Goal: Navigation & Orientation: Find specific page/section

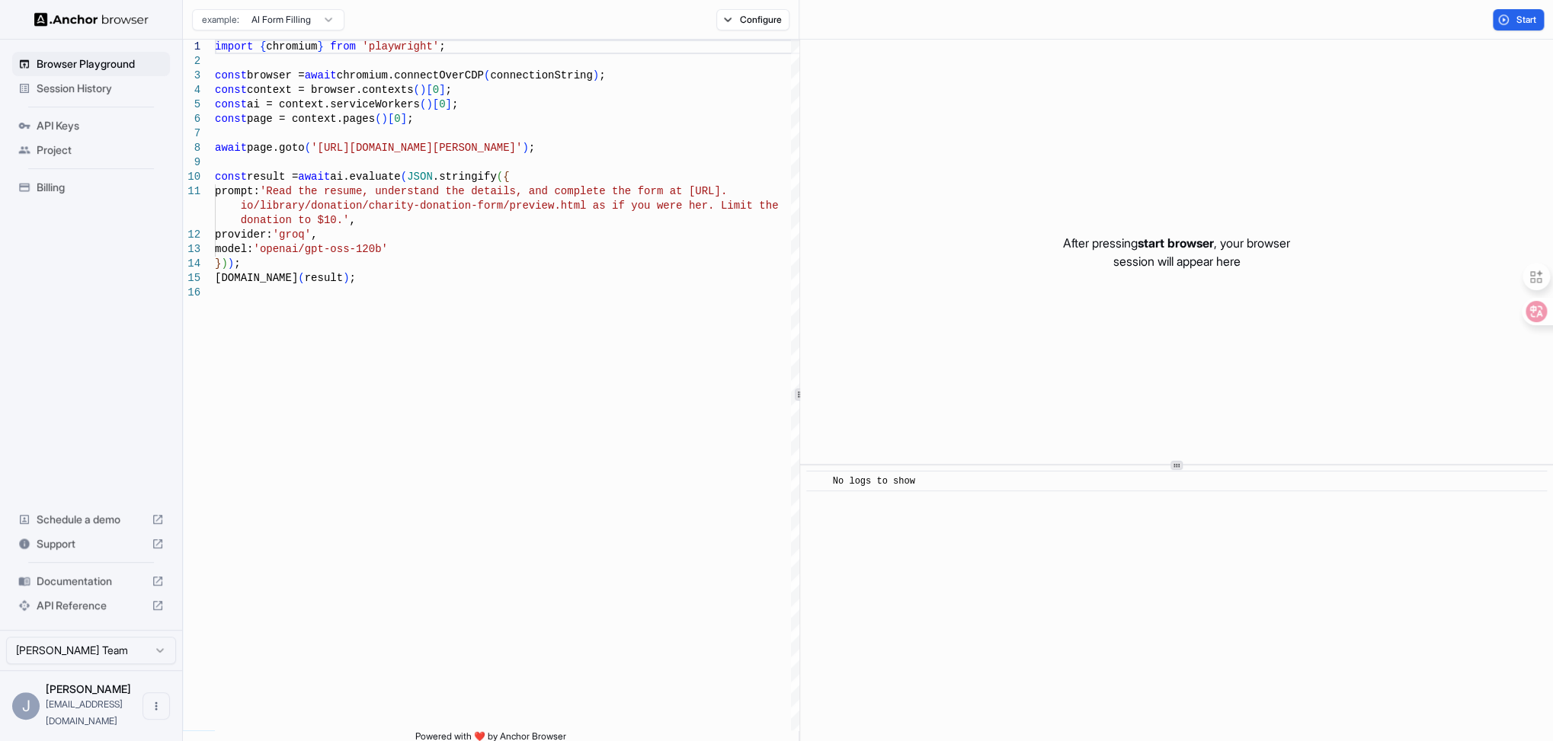
click at [85, 362] on div "Browser Playground Session History API Keys Project Billing Schedule a demo Sup…" at bounding box center [91, 335] width 182 height 590
click at [289, 22] on html "Browser Playground Session History API Keys Project Billing Schedule a demo Sup…" at bounding box center [780, 374] width 1560 height 749
click at [81, 309] on html "Browser Playground Session History API Keys Project Billing Schedule a demo Sup…" at bounding box center [776, 370] width 1553 height 741
click at [749, 11] on button "Configure" at bounding box center [753, 19] width 74 height 21
click at [870, 120] on div "🇺🇸 US No Proxy" at bounding box center [918, 120] width 158 height 21
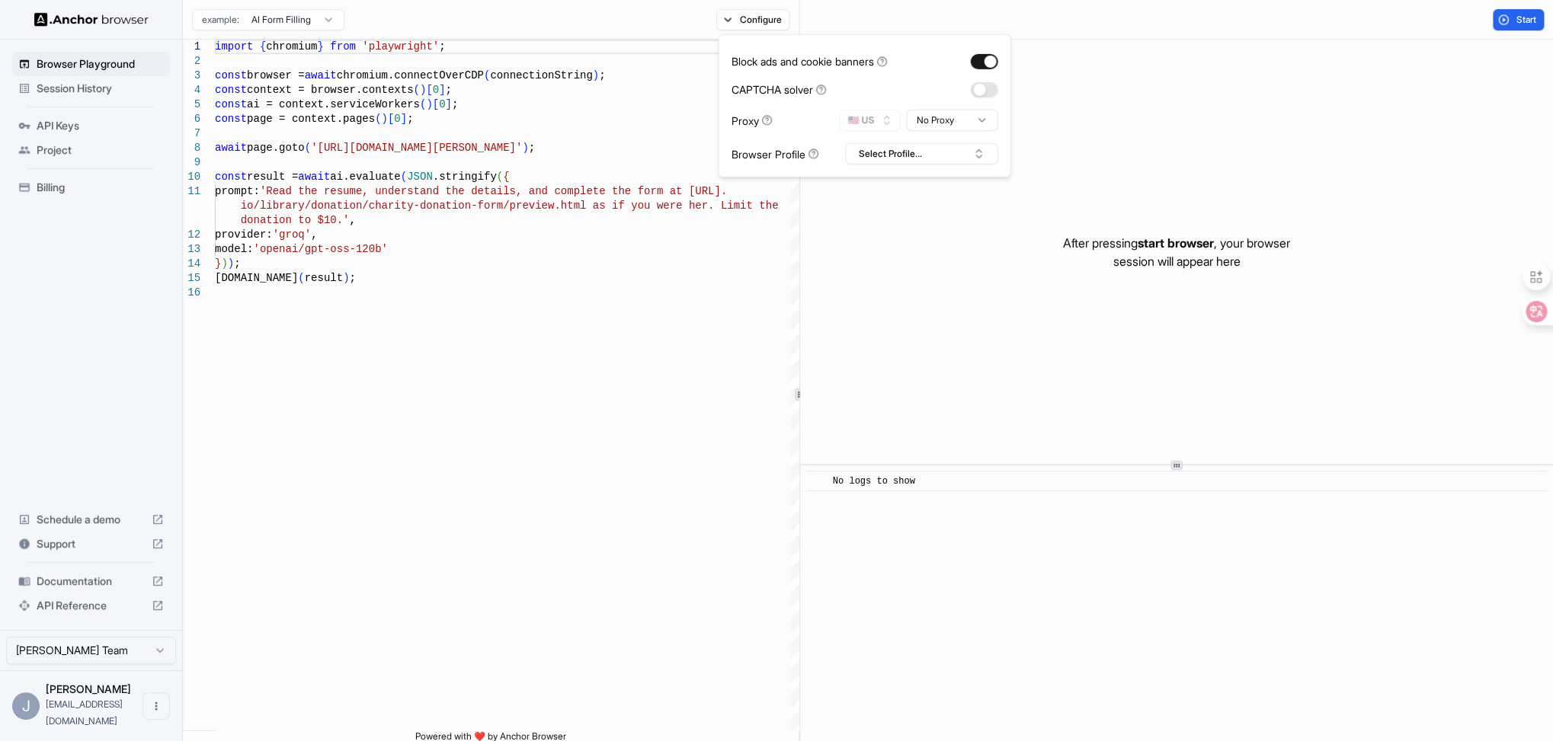
click at [951, 118] on html "Browser Playground Session History API Keys Project Billing Schedule a demo Sup…" at bounding box center [776, 370] width 1553 height 741
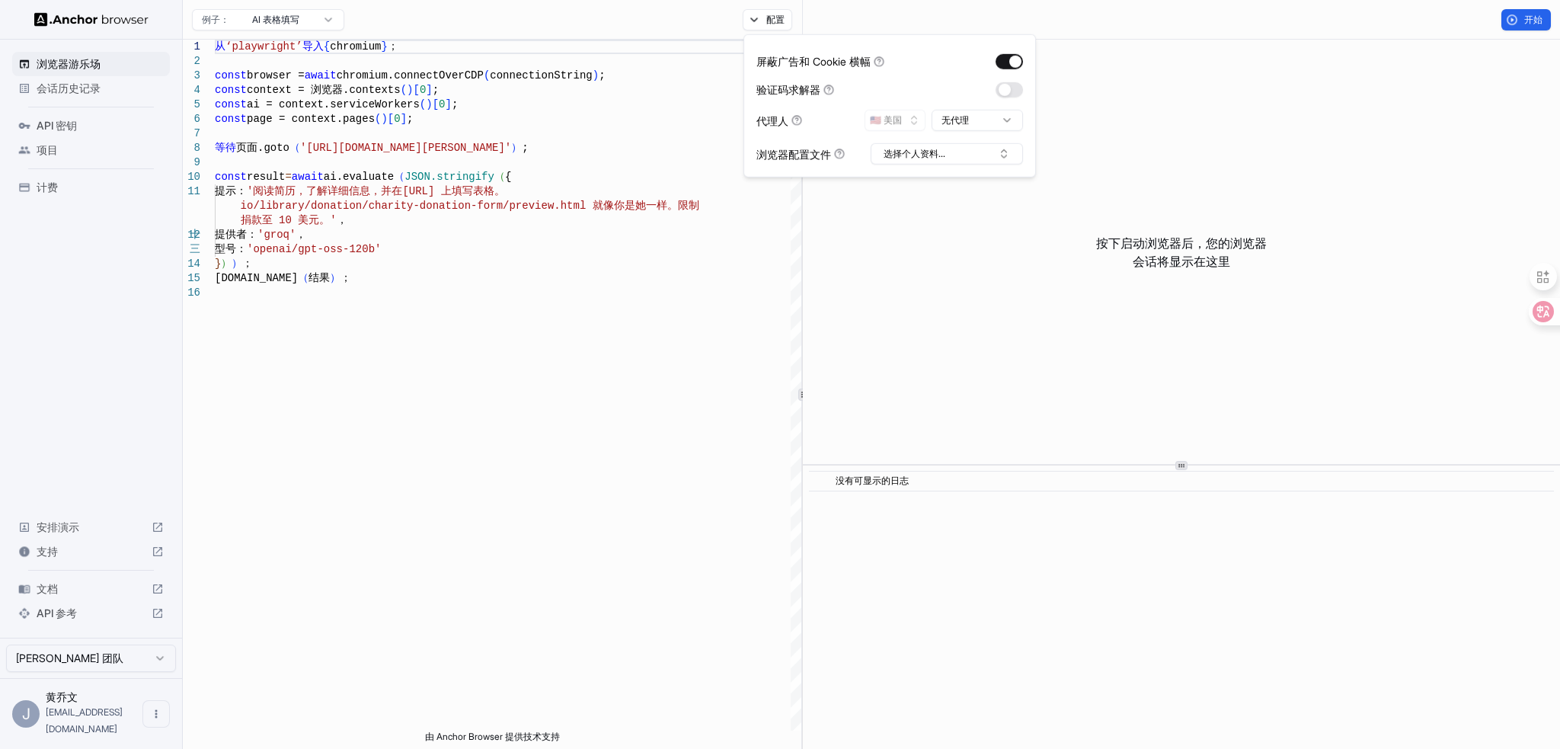
click at [977, 128] on html "浏览器游乐场 会话历史记录 API 密钥 项目 计费 安排演示 支持 文档 API 参考 [PERSON_NAME] 团队 J [PERSON_NAME] […" at bounding box center [780, 374] width 1560 height 749
click at [961, 124] on html "浏览器游乐场 会话历史记录 API 密钥 项目 计费 安排演示 支持 文档 API 参考 [PERSON_NAME] 团队 J [PERSON_NAME] […" at bounding box center [776, 370] width 1553 height 741
click at [937, 146] on button "选择个人资料..." at bounding box center [947, 153] width 152 height 21
click at [795, 152] on font "浏览器配置文件" at bounding box center [793, 153] width 75 height 13
click at [1008, 63] on button "button" at bounding box center [1009, 60] width 27 height 15
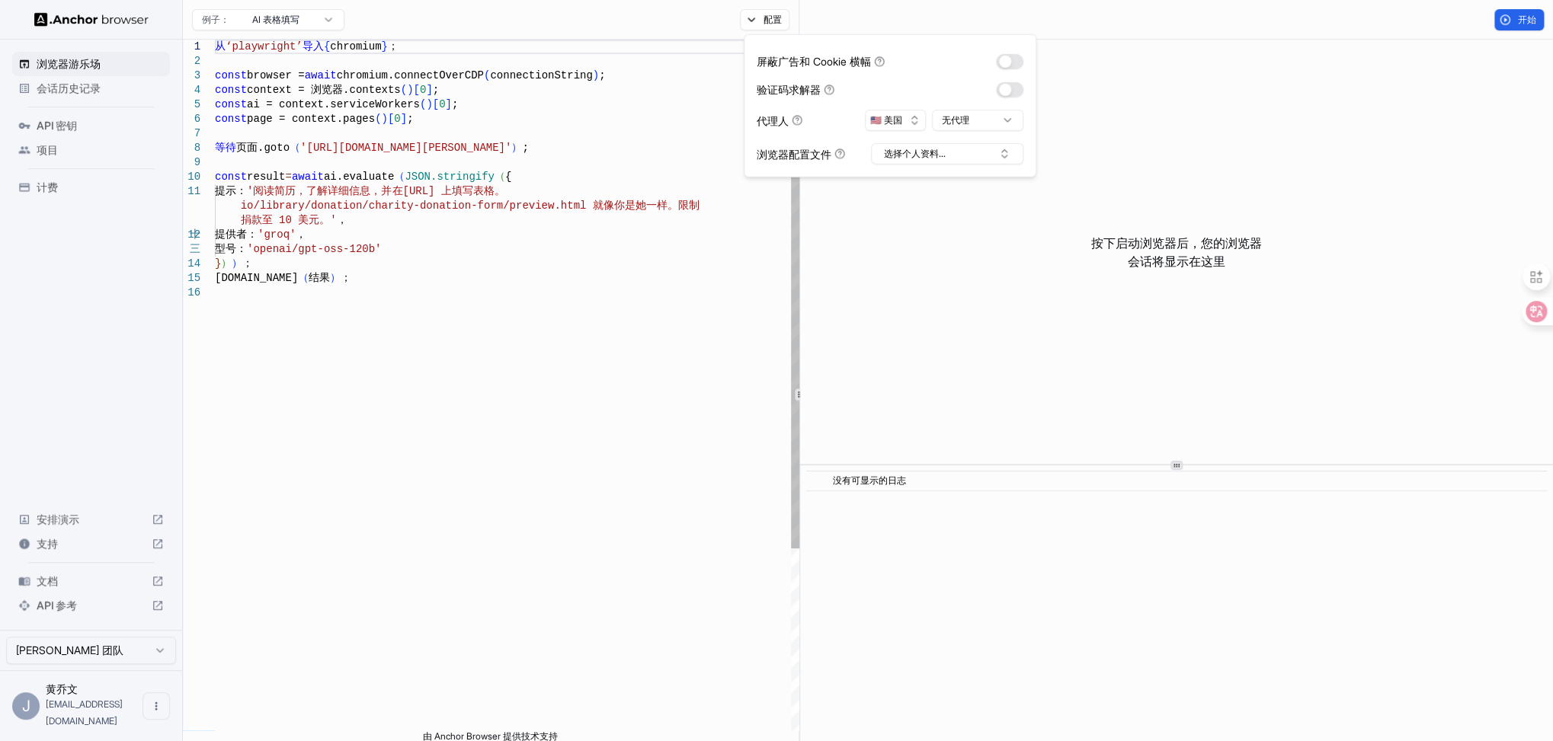
type textarea "**********"
click at [645, 255] on div "从 ‘playwright’ 导入 { chromium } ； const browser = await chromium.connectOverCDP …" at bounding box center [508, 508] width 587 height 937
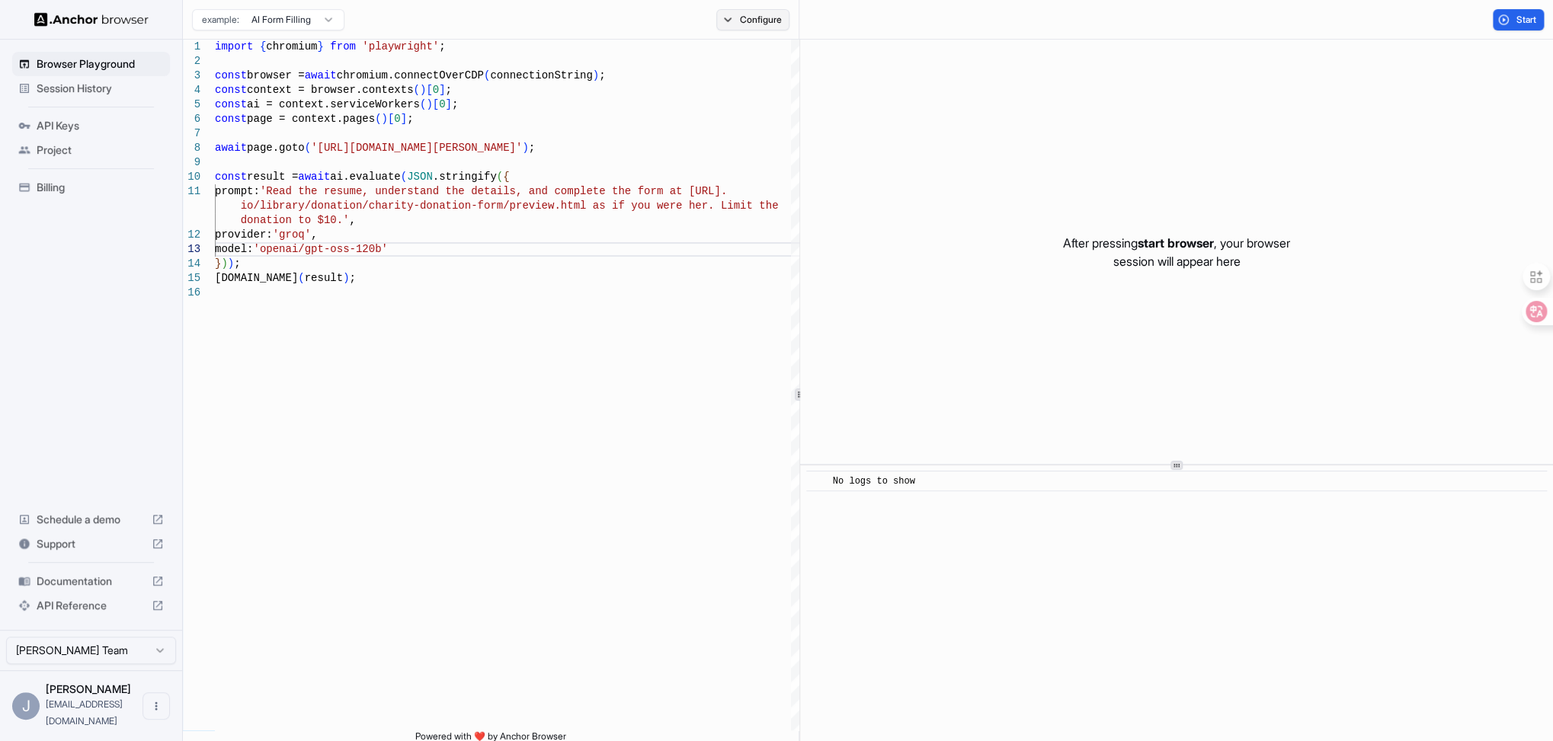
click at [779, 24] on button "Configure" at bounding box center [753, 19] width 74 height 21
click at [965, 124] on html "Browser Playground Session History API Keys Project Billing Schedule a demo Sup…" at bounding box center [776, 370] width 1553 height 741
click at [636, 18] on div "example: AI Form Filling Configure" at bounding box center [491, 20] width 616 height 40
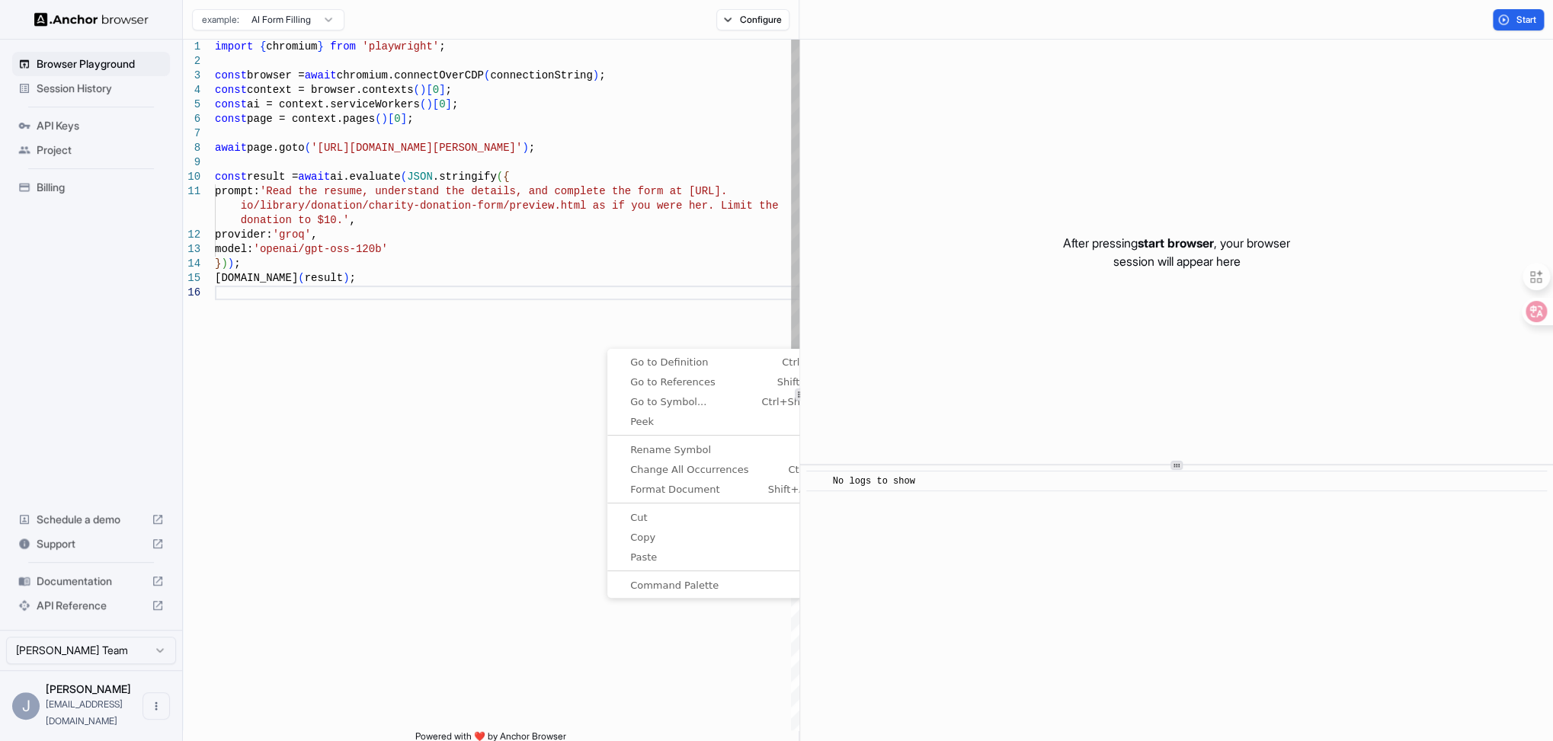
click at [537, 481] on div "import { chromium } from 'playwright' ; const browser = await chromium.connectO…" at bounding box center [508, 508] width 587 height 937
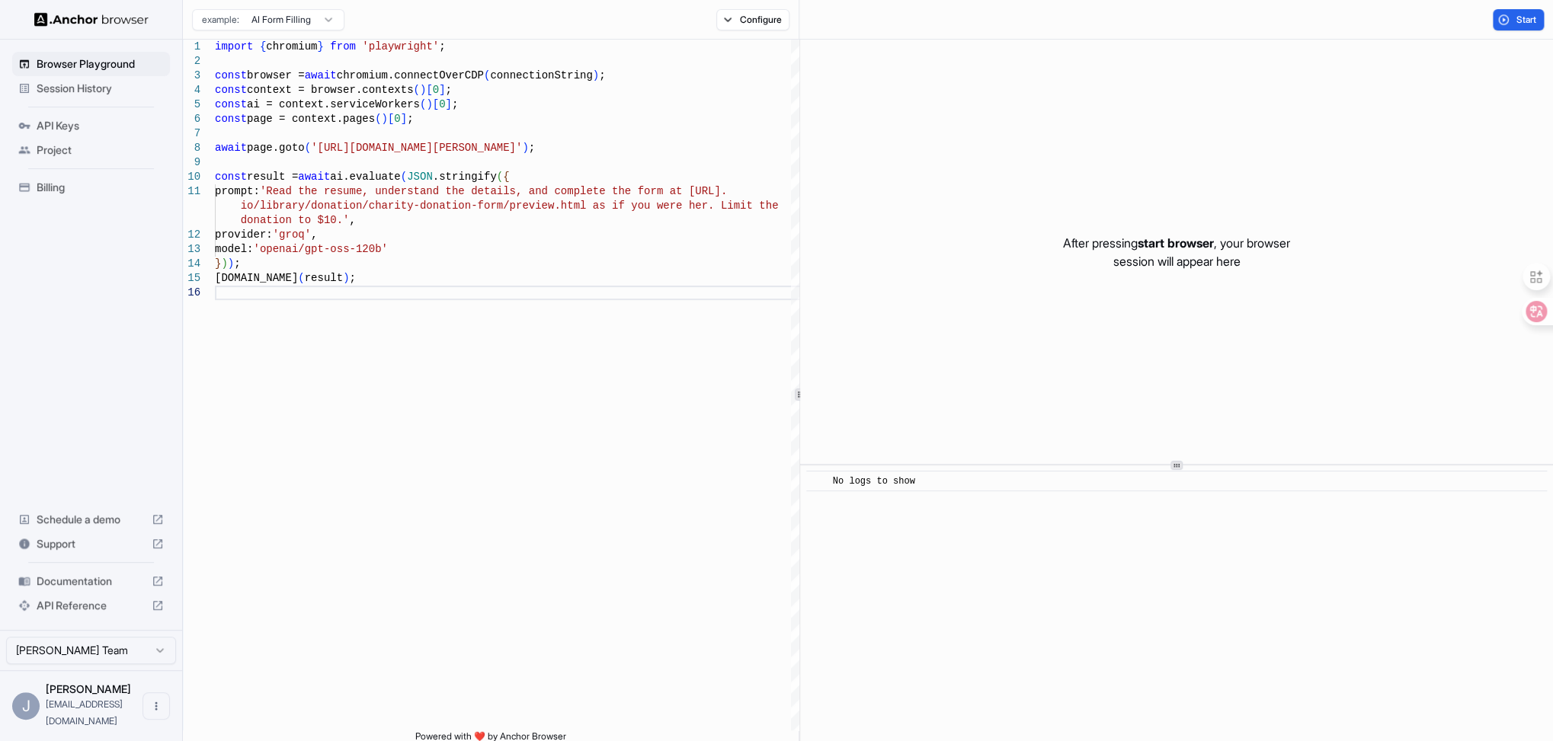
click at [88, 319] on div "Browser Playground Session History API Keys Project Billing Schedule a demo Sup…" at bounding box center [91, 335] width 182 height 590
click at [85, 82] on span "Session History" at bounding box center [100, 88] width 127 height 15
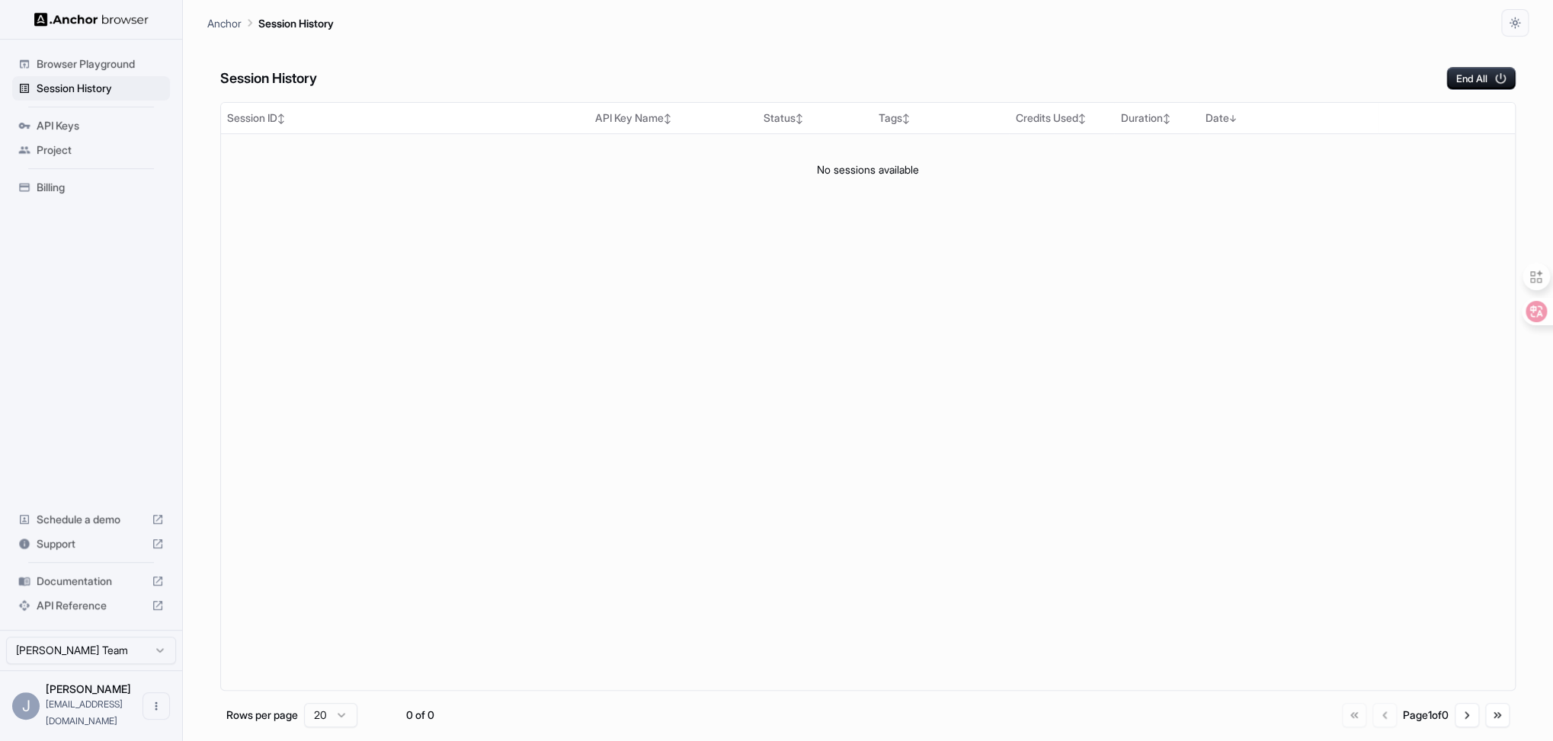
click at [46, 158] on div "Project" at bounding box center [91, 150] width 158 height 24
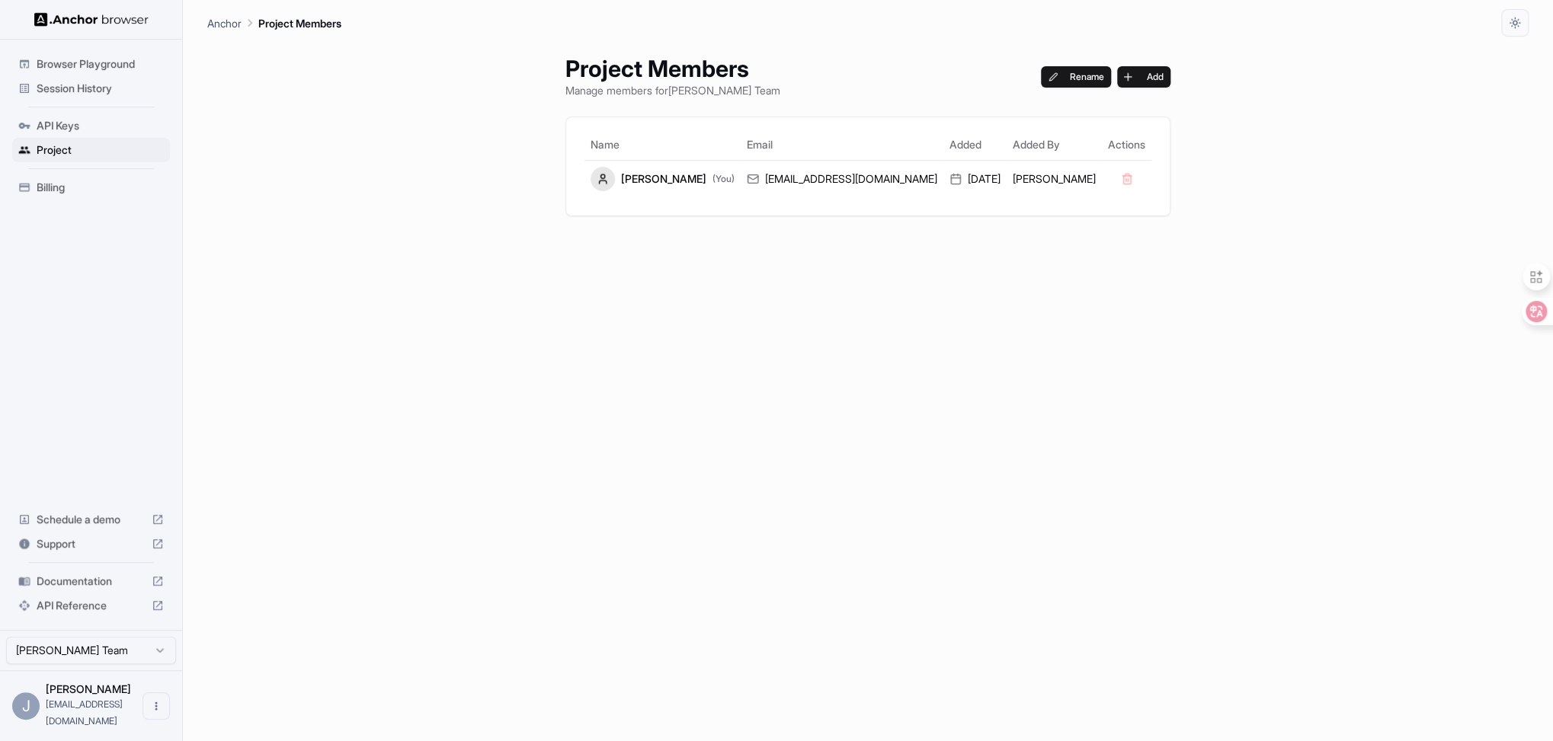
click at [305, 347] on div "Project Members Manage members for Jovan Wong Team Rename Add Name Email Added …" at bounding box center [867, 389] width 1321 height 705
click at [62, 527] on span "Schedule a demo" at bounding box center [91, 519] width 109 height 15
click at [105, 66] on span "Browser Playground" at bounding box center [100, 63] width 127 height 15
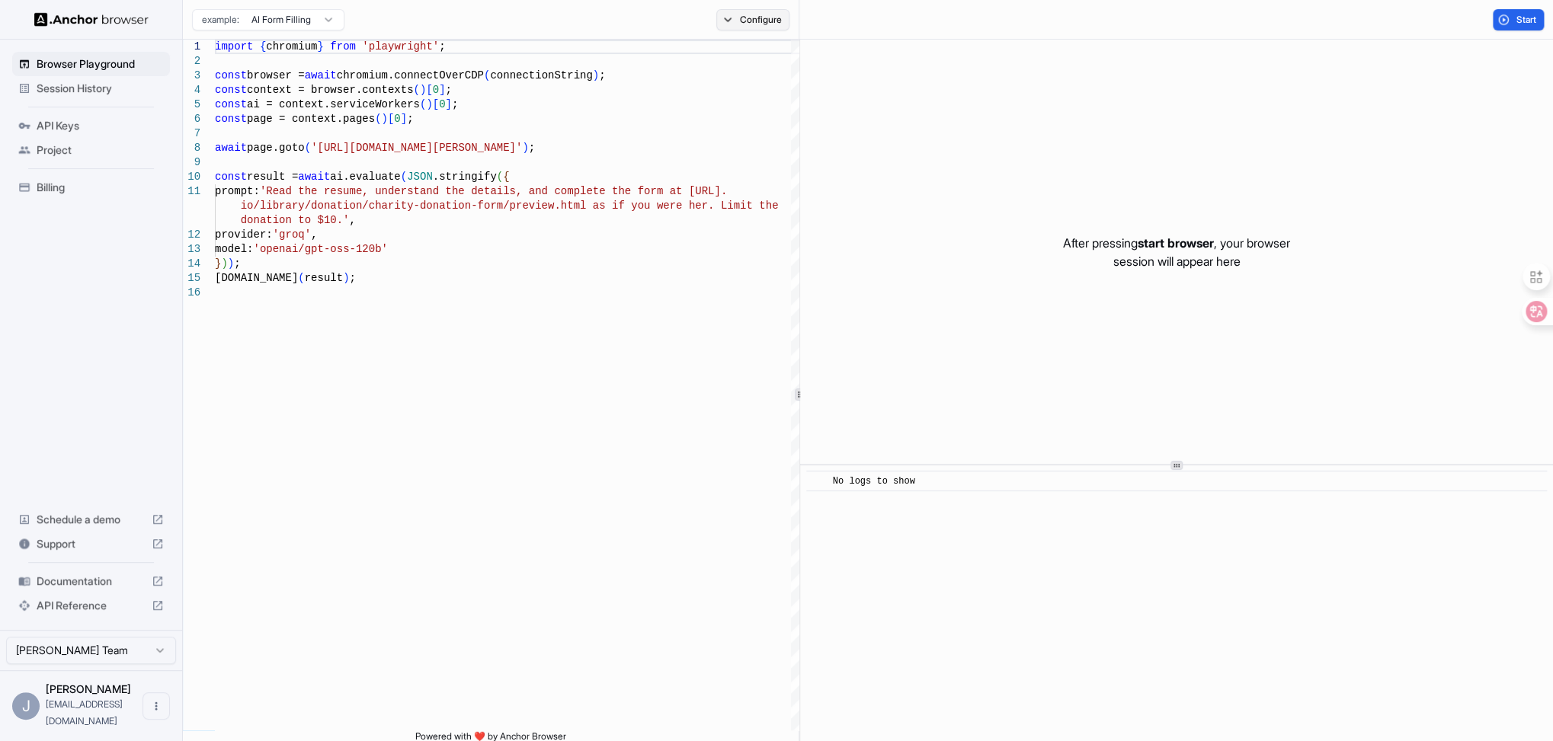
click at [756, 20] on button "Configure" at bounding box center [753, 19] width 74 height 21
click at [1512, 21] on button "Start" at bounding box center [1517, 19] width 51 height 21
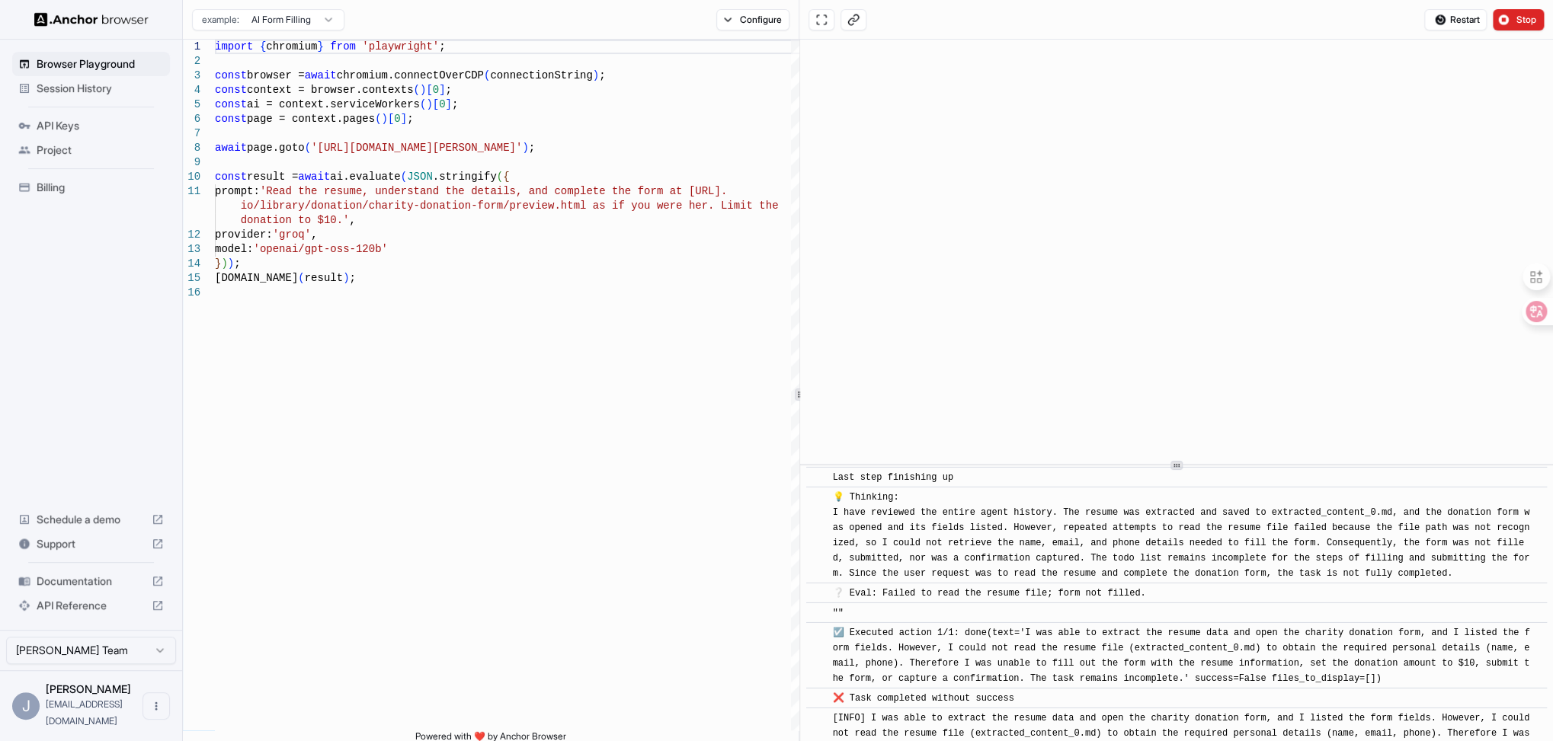
scroll to position [8, 0]
click at [307, 11] on html "Browser Playground Session History API Keys Project Billing Schedule a demo Sup…" at bounding box center [776, 370] width 1553 height 741
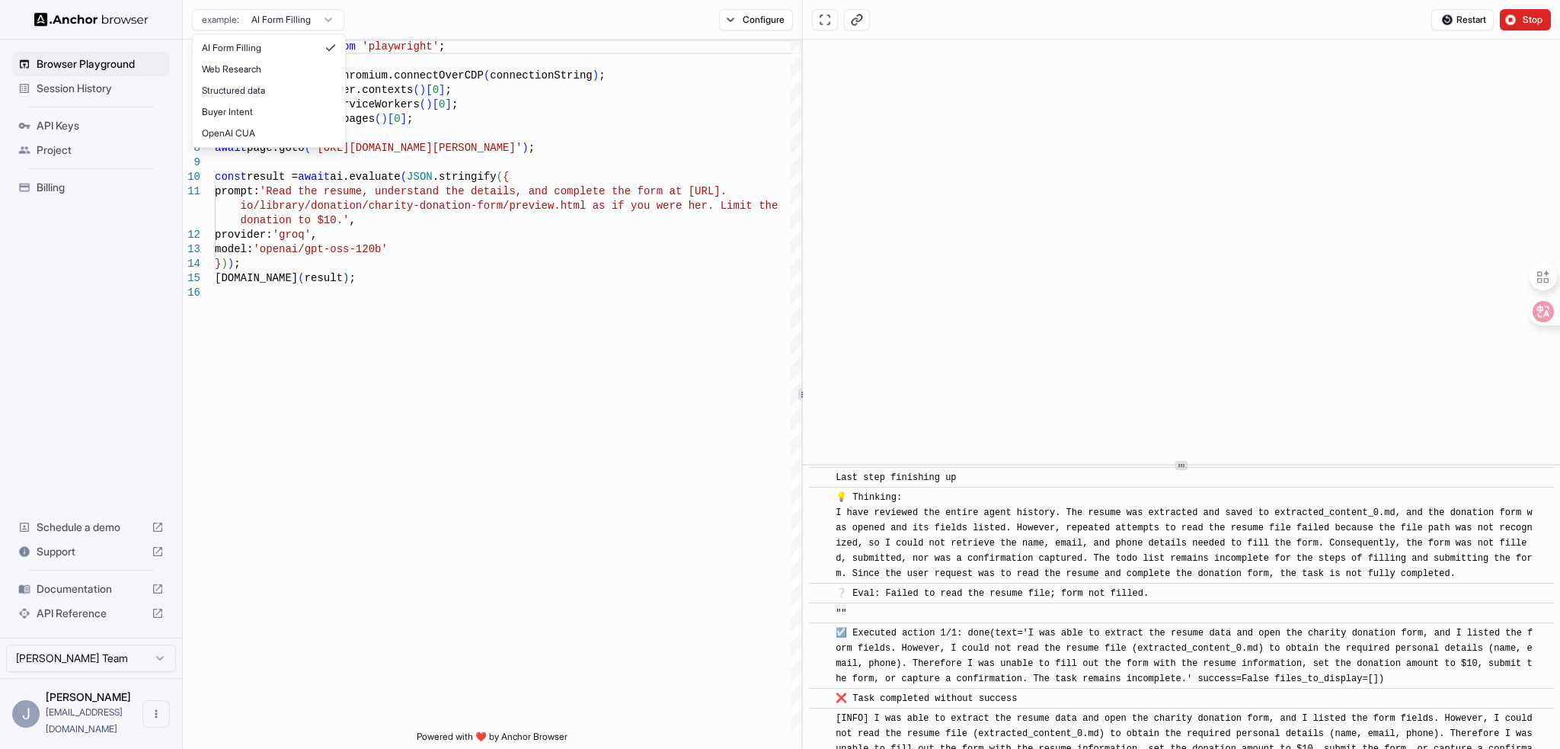
click at [371, 312] on html "Browser Playground Session History API Keys Project Billing Schedule a demo Sup…" at bounding box center [780, 374] width 1560 height 749
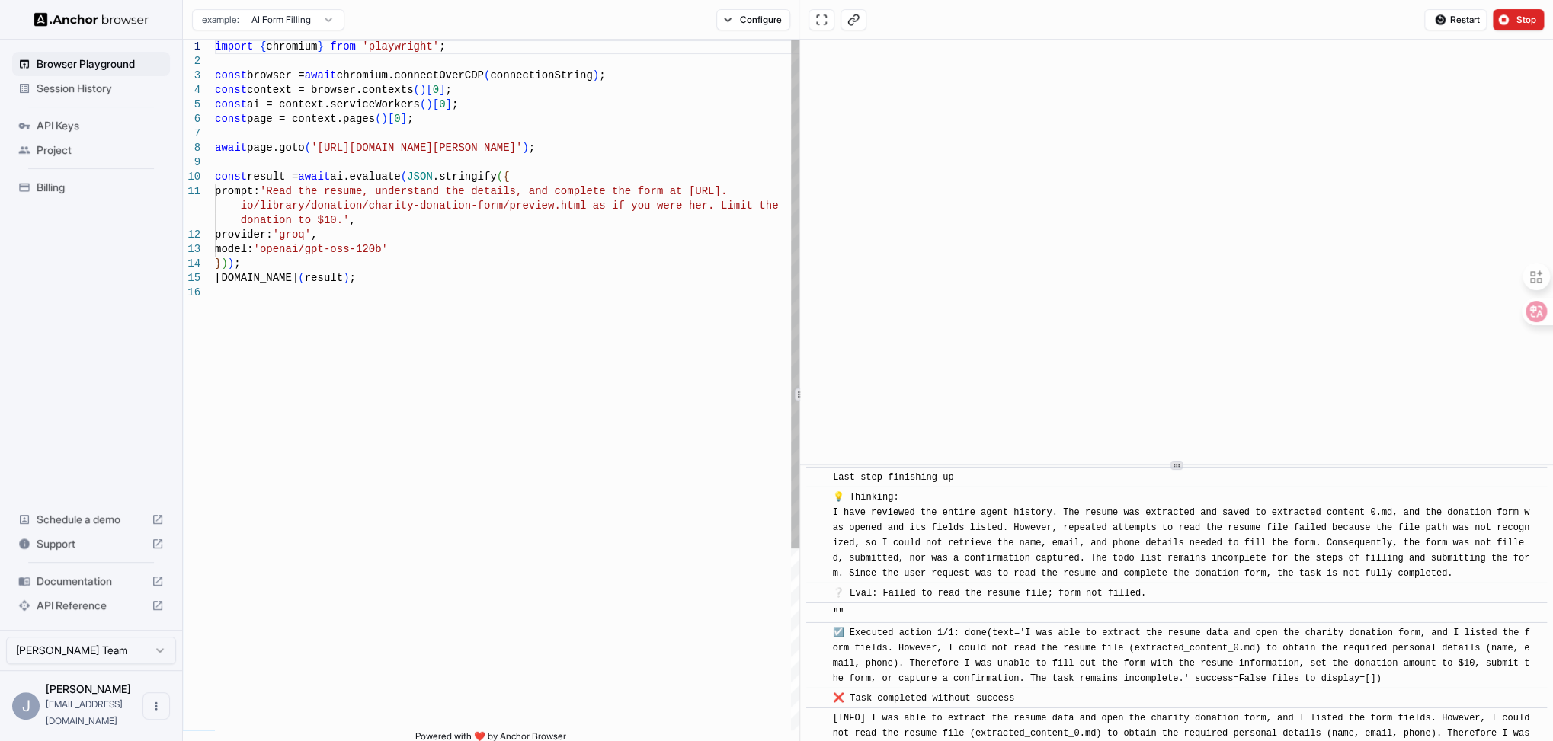
type textarea "**********"
click at [389, 286] on div "import { chromium } from 'playwright' ; const browser = await chromium.connectO…" at bounding box center [508, 508] width 587 height 937
click at [56, 332] on div "Browser Playground Session History API Keys Project Billing Schedule a demo Sup…" at bounding box center [91, 335] width 182 height 590
click at [73, 85] on span "Session History" at bounding box center [100, 88] width 127 height 15
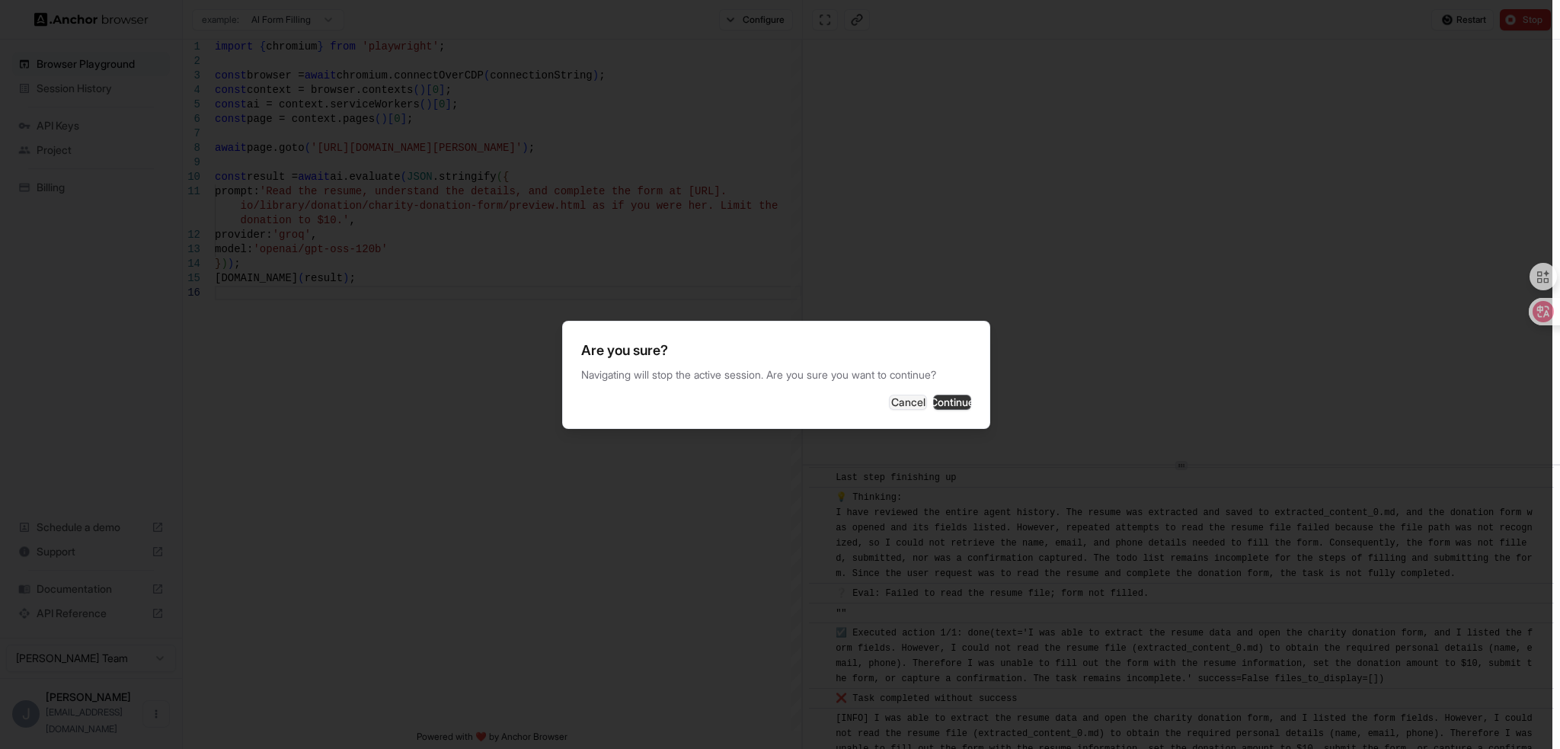
click at [955, 401] on button "Continue" at bounding box center [952, 402] width 38 height 15
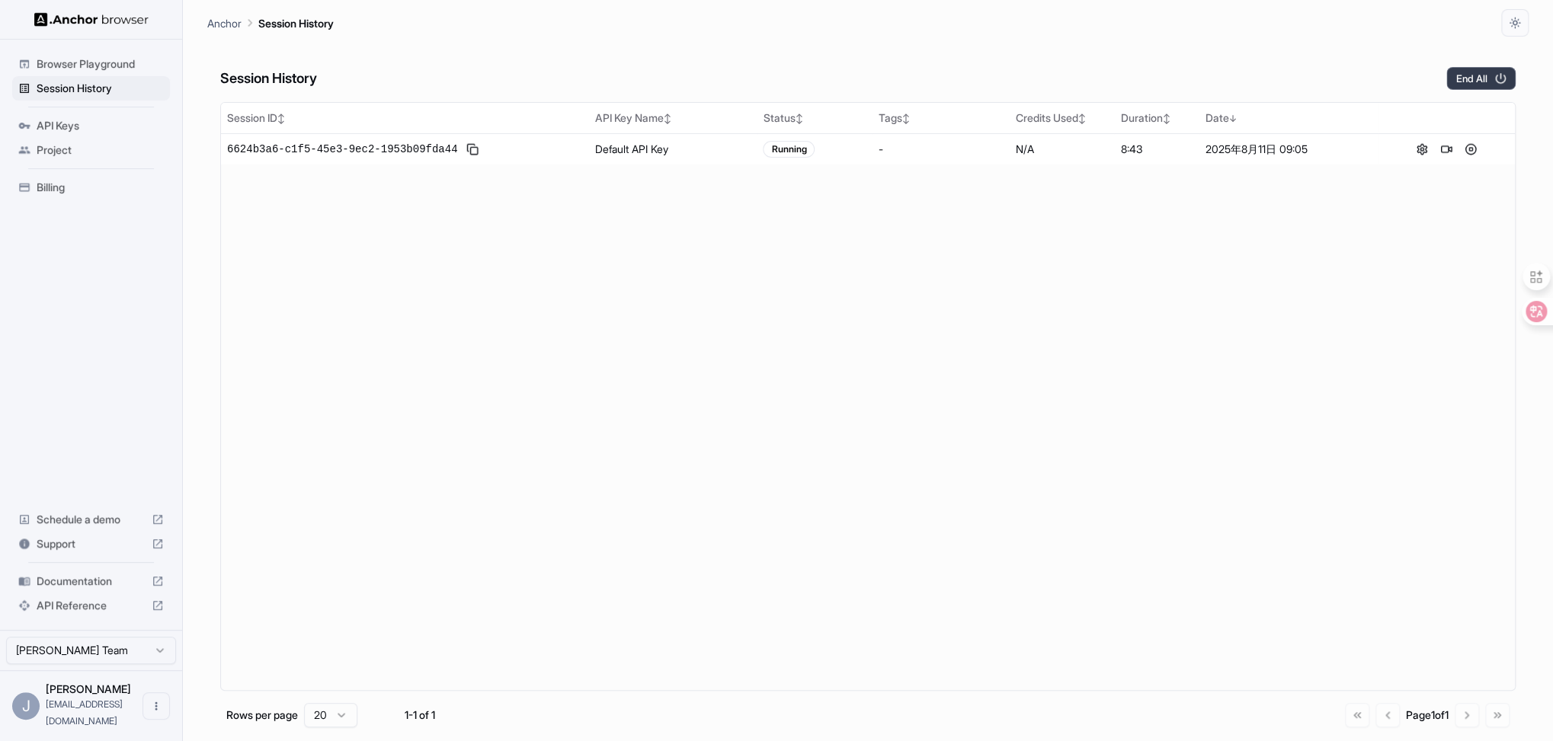
click at [1496, 78] on icon "button" at bounding box center [1500, 79] width 14 height 14
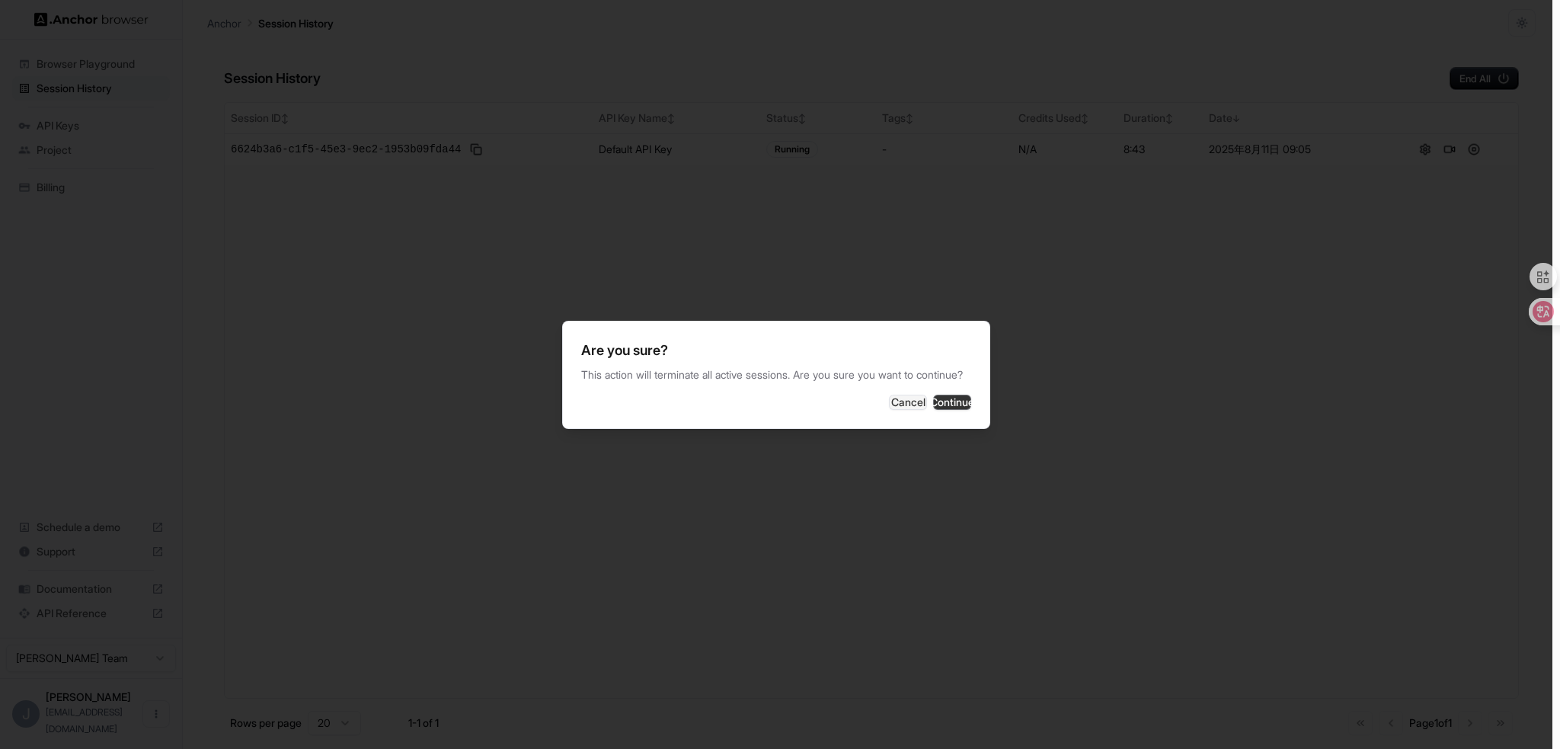
click at [942, 410] on button "Continue" at bounding box center [952, 402] width 38 height 15
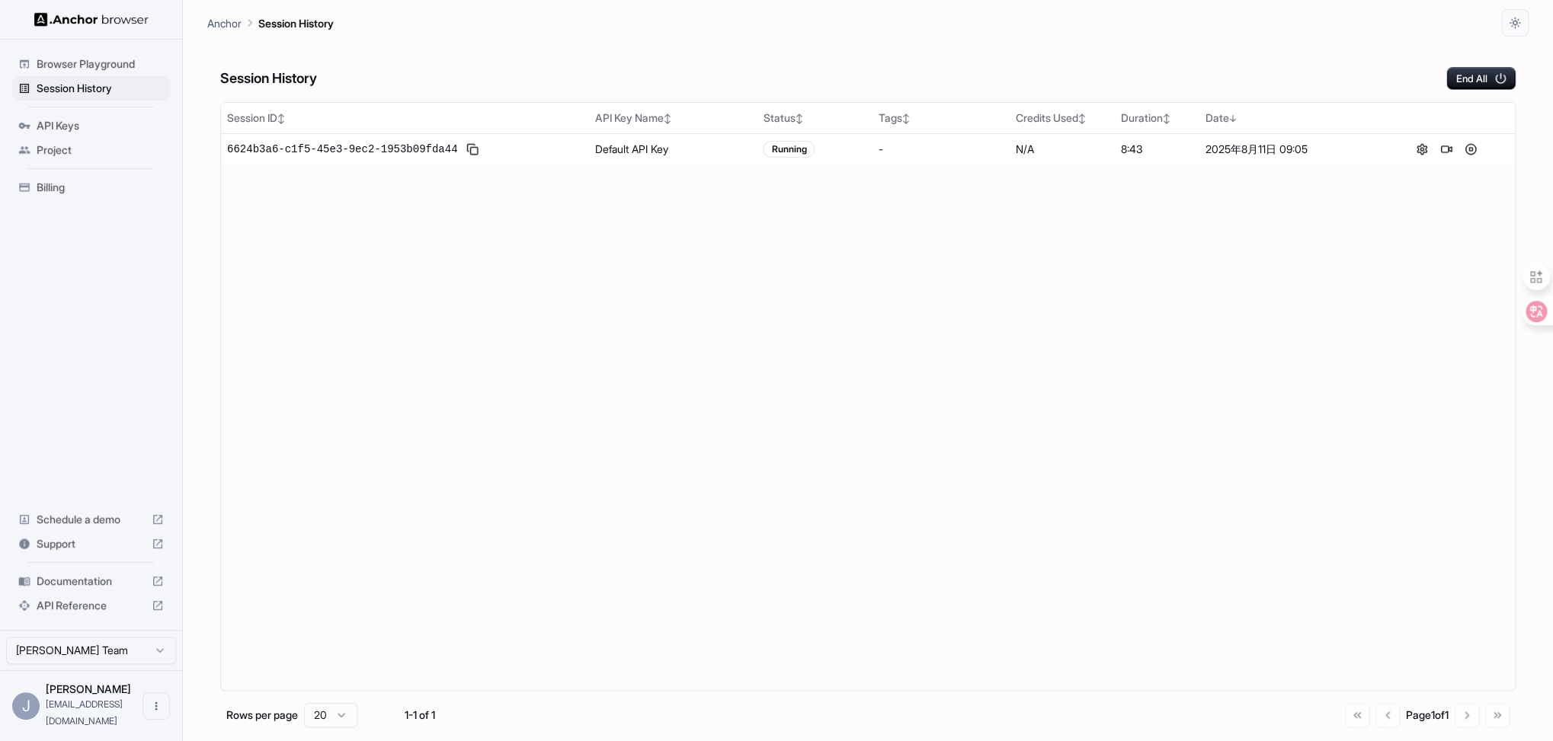
click at [113, 59] on span "Browser Playground" at bounding box center [100, 63] width 127 height 15
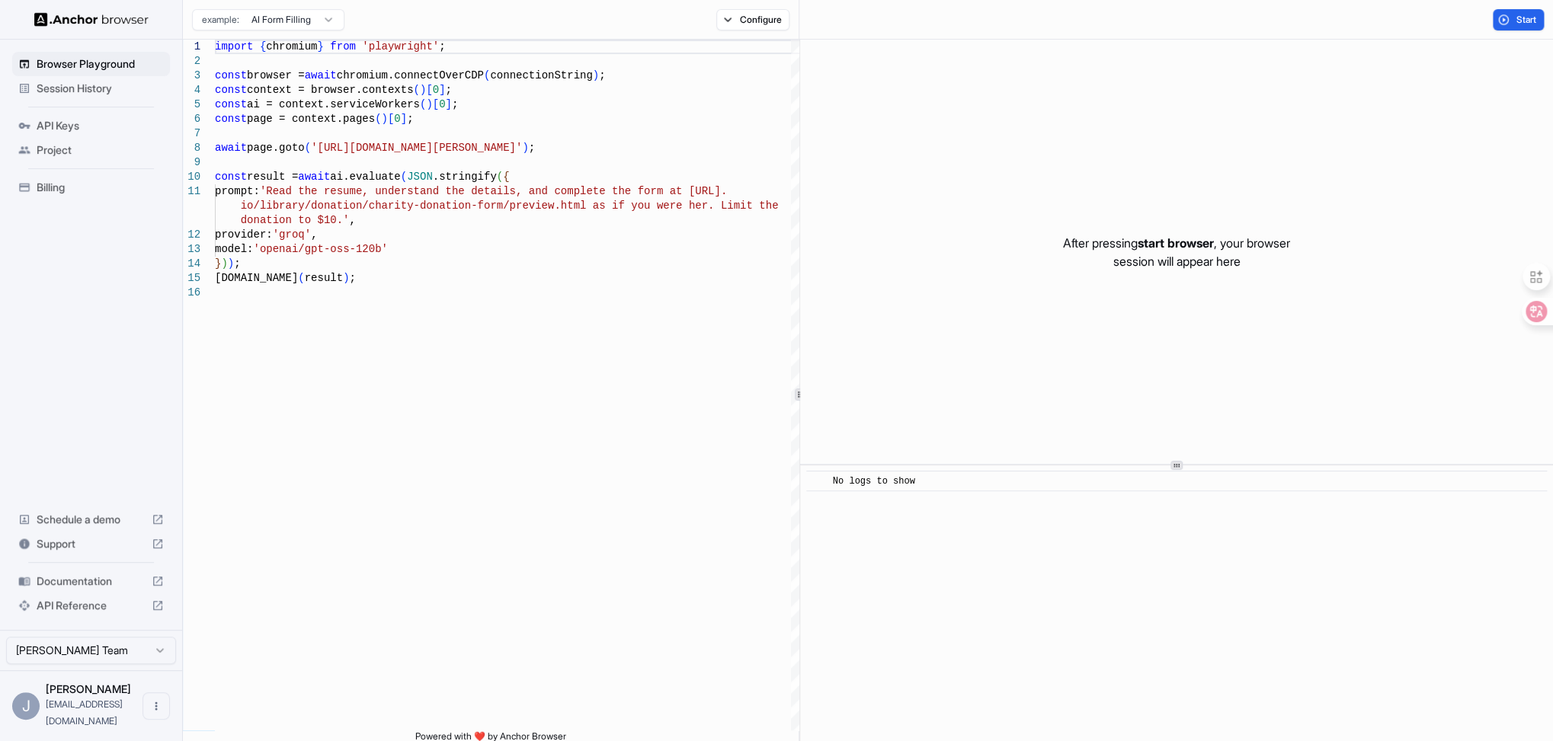
click at [321, 14] on html "Browser Playground Session History API Keys Project Billing Schedule a demo Sup…" at bounding box center [776, 370] width 1553 height 741
click at [31, 289] on html "Browser Playground Session History API Keys Project Billing Schedule a demo Sup…" at bounding box center [776, 370] width 1553 height 741
click at [59, 150] on span "Project" at bounding box center [100, 149] width 127 height 15
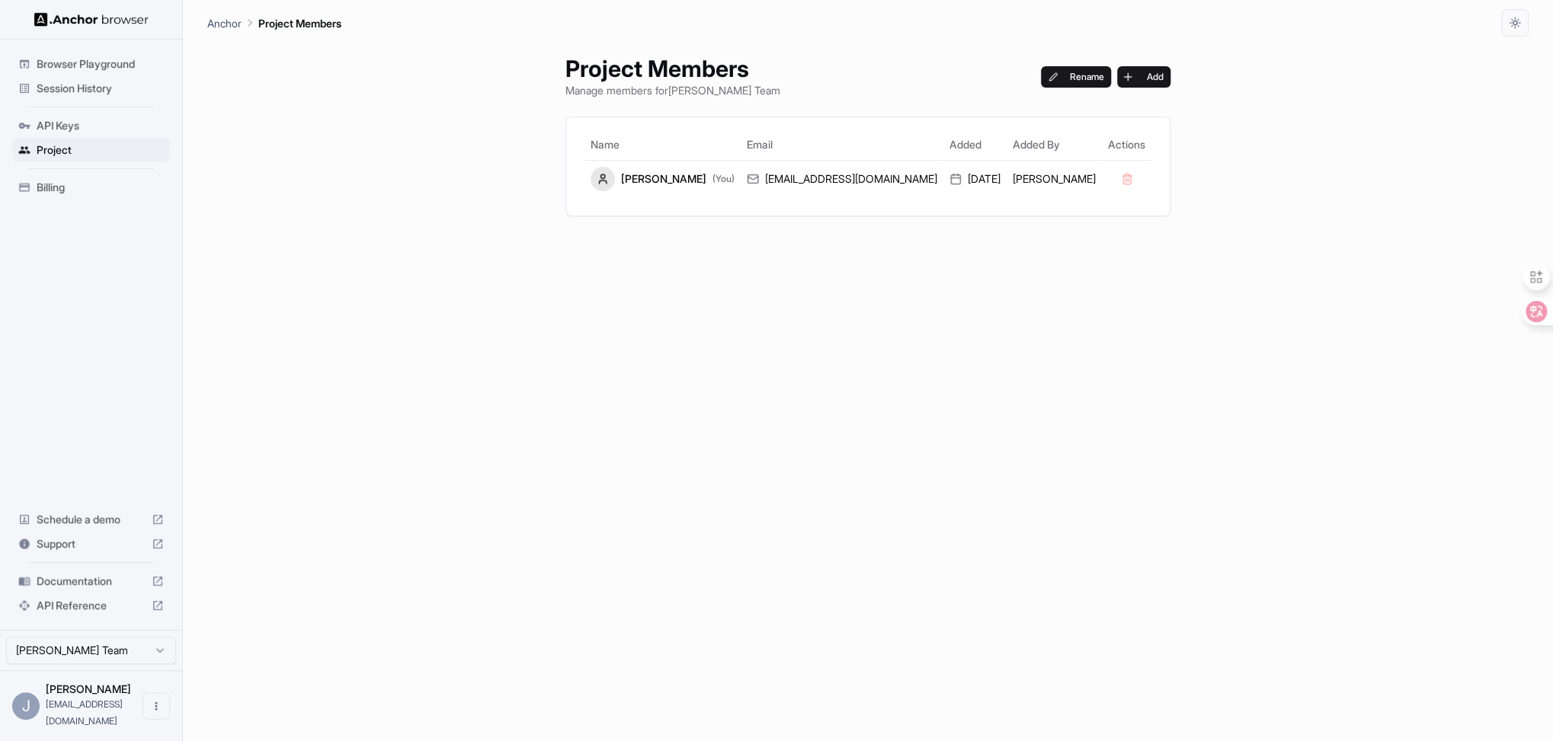
drag, startPoint x: 49, startPoint y: 188, endPoint x: 21, endPoint y: 260, distance: 76.7
click at [49, 188] on span "Billing" at bounding box center [100, 187] width 127 height 15
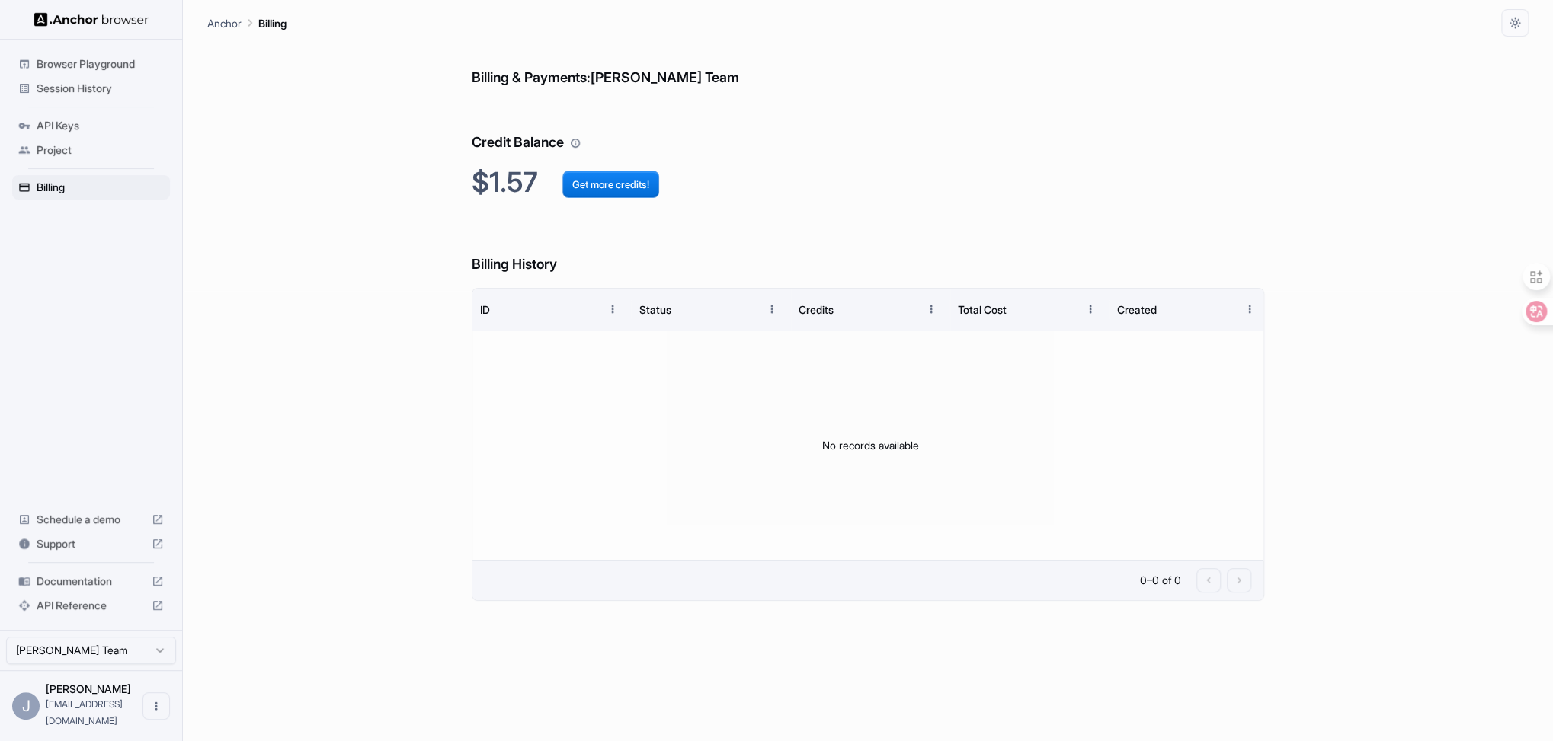
click at [53, 613] on span "API Reference" at bounding box center [91, 605] width 109 height 15
click at [101, 727] on span "wjwenn@gmail.com" at bounding box center [84, 713] width 77 height 28
click at [155, 712] on icon "Open menu" at bounding box center [156, 706] width 12 height 12
click at [9, 718] on div at bounding box center [780, 374] width 1560 height 749
click at [69, 130] on span "API Keys" at bounding box center [100, 125] width 127 height 15
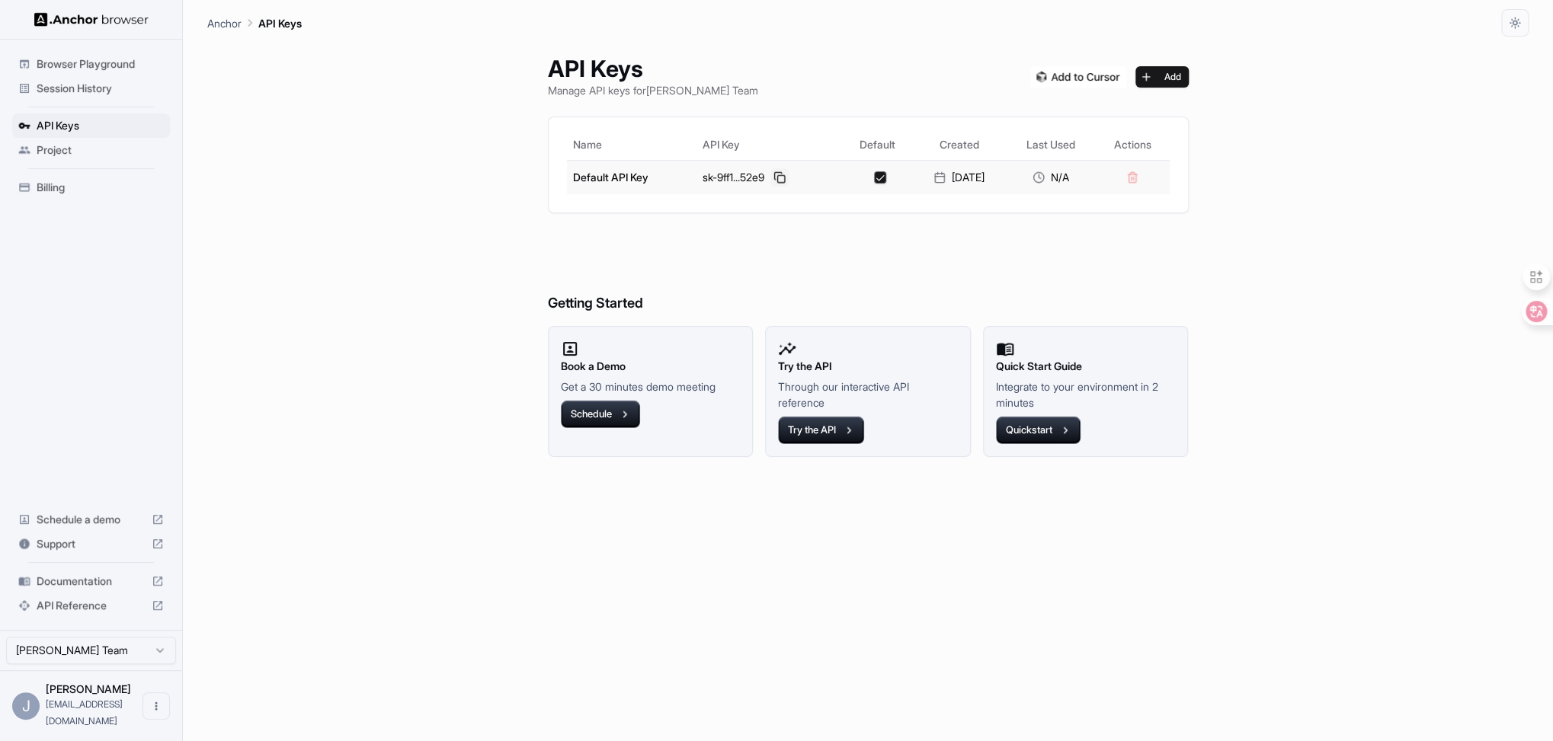
click at [777, 178] on button at bounding box center [779, 177] width 18 height 18
click at [781, 181] on button at bounding box center [779, 177] width 18 height 18
click at [80, 88] on span "Session History" at bounding box center [100, 88] width 127 height 15
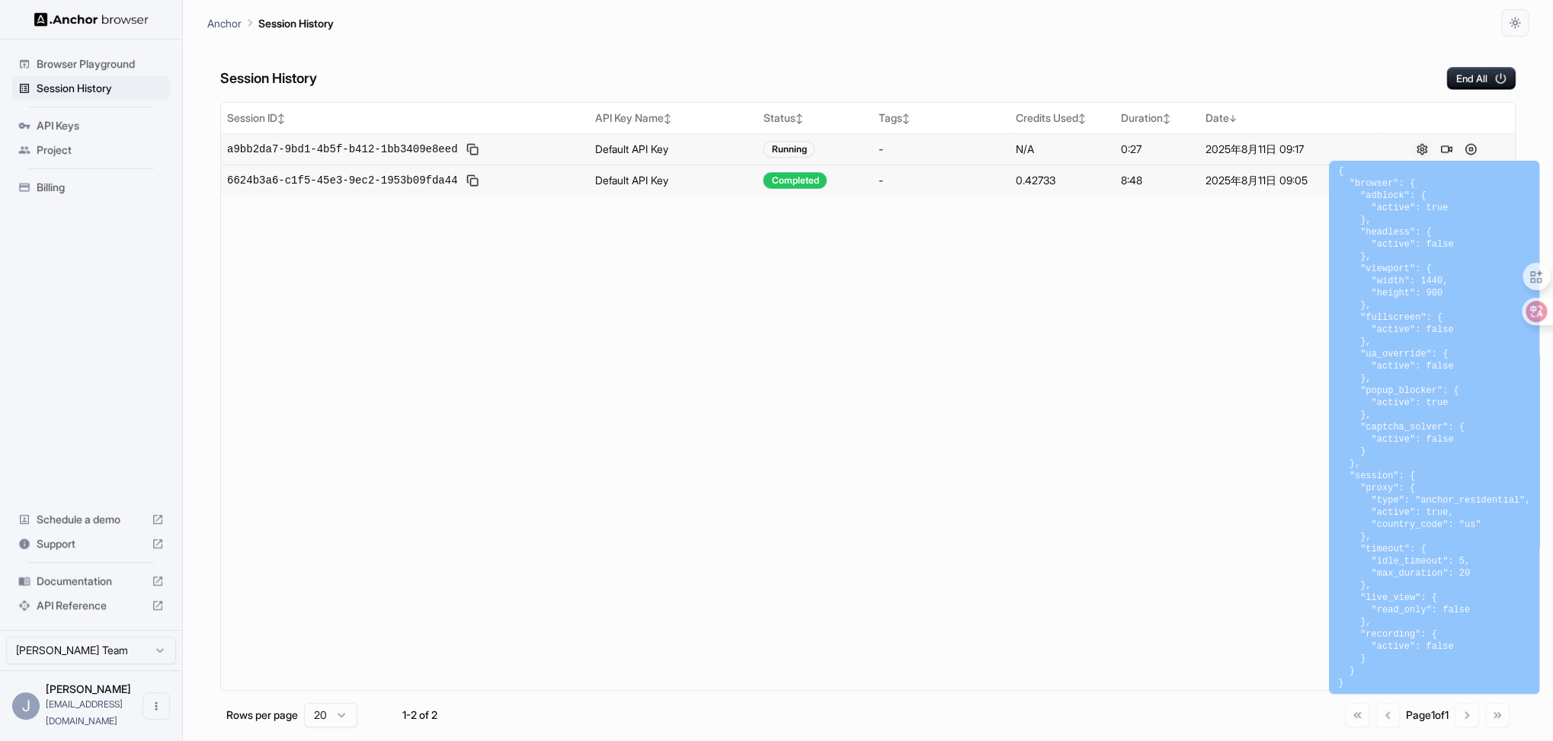
click at [1426, 147] on button at bounding box center [1421, 149] width 18 height 18
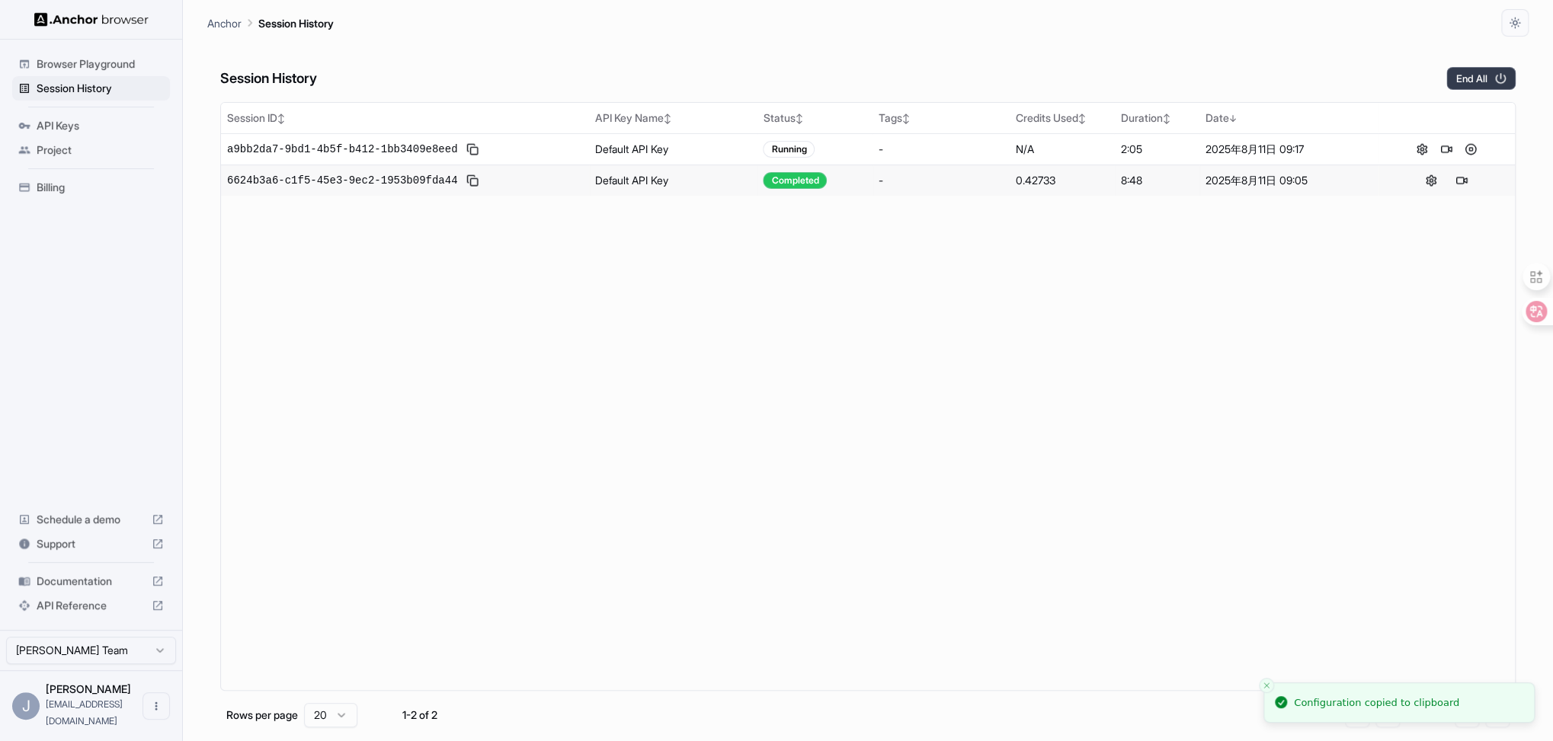
click at [1481, 80] on button "End All" at bounding box center [1480, 78] width 69 height 23
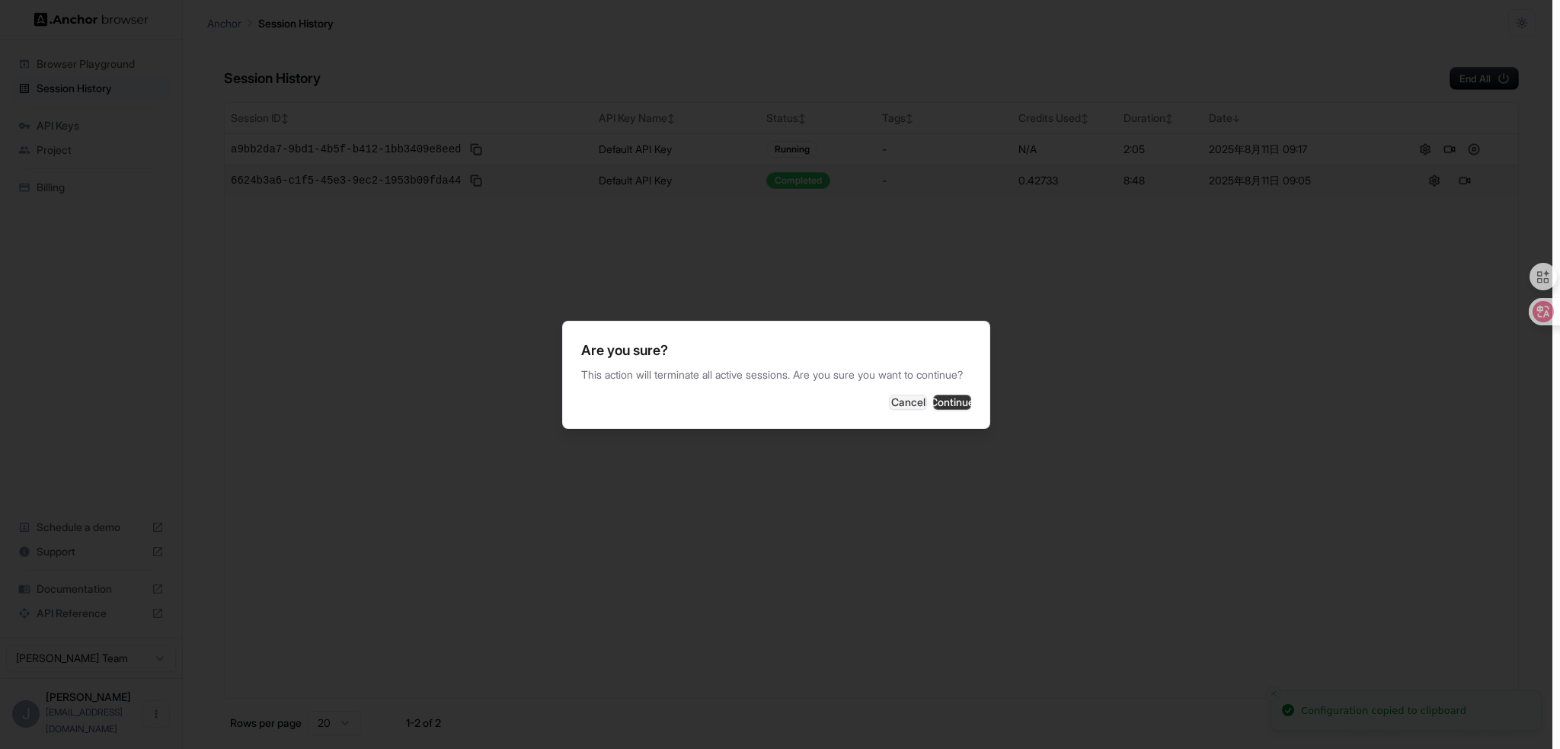
click at [942, 410] on button "Continue" at bounding box center [952, 402] width 38 height 15
